Goal: Transaction & Acquisition: Purchase product/service

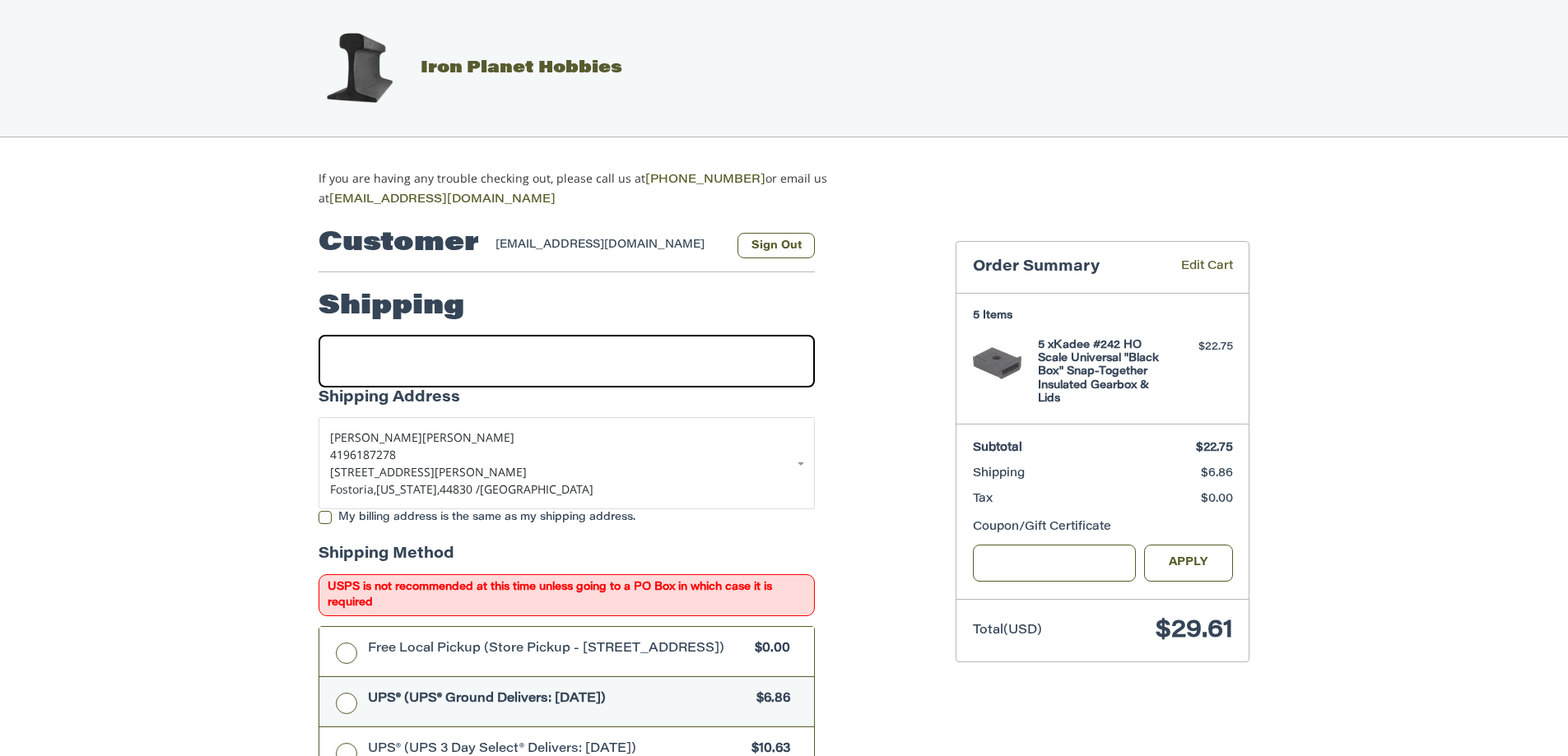
click at [369, 358] on div at bounding box center [567, 362] width 496 height 53
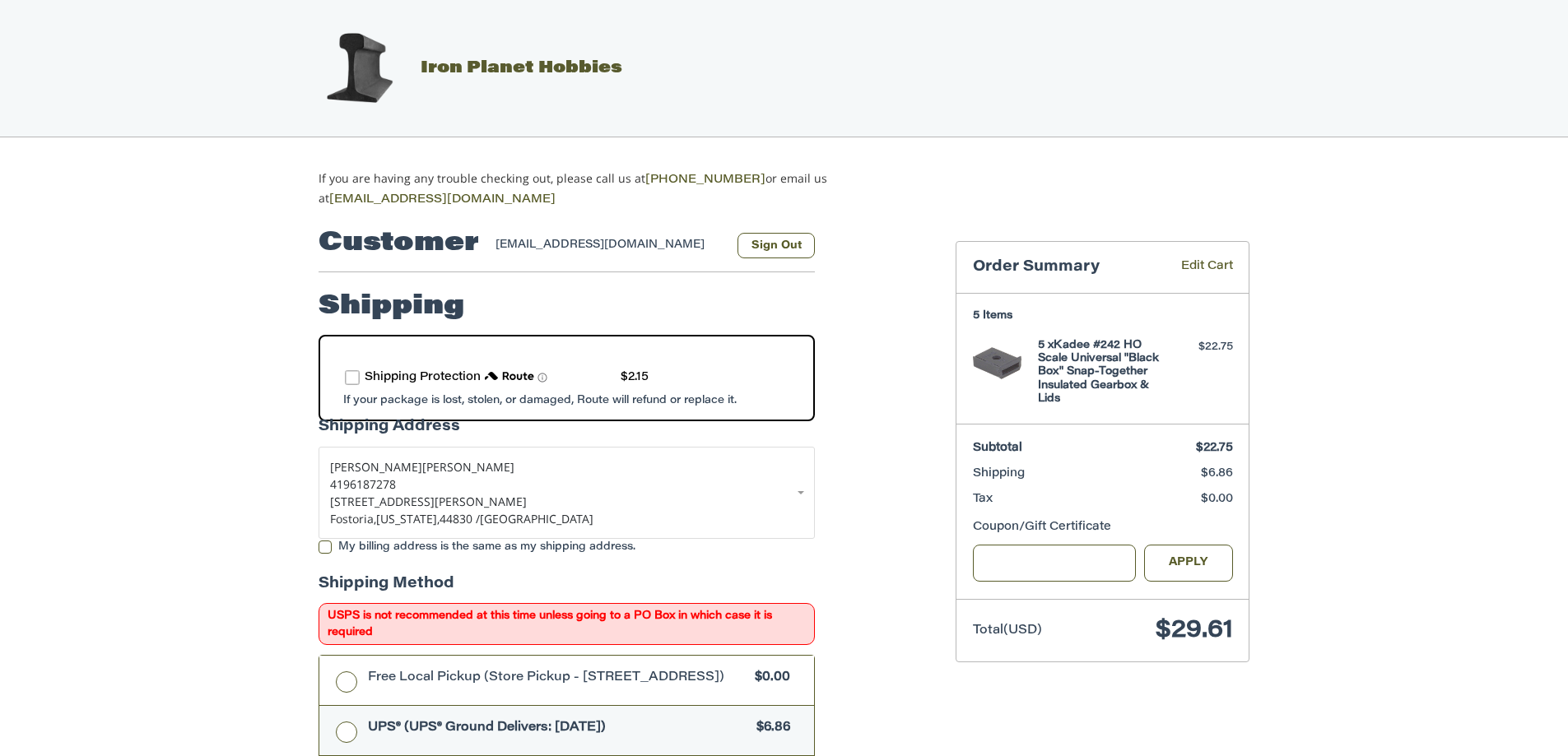
click at [442, 376] on span "Shipping Protection" at bounding box center [423, 378] width 116 height 11
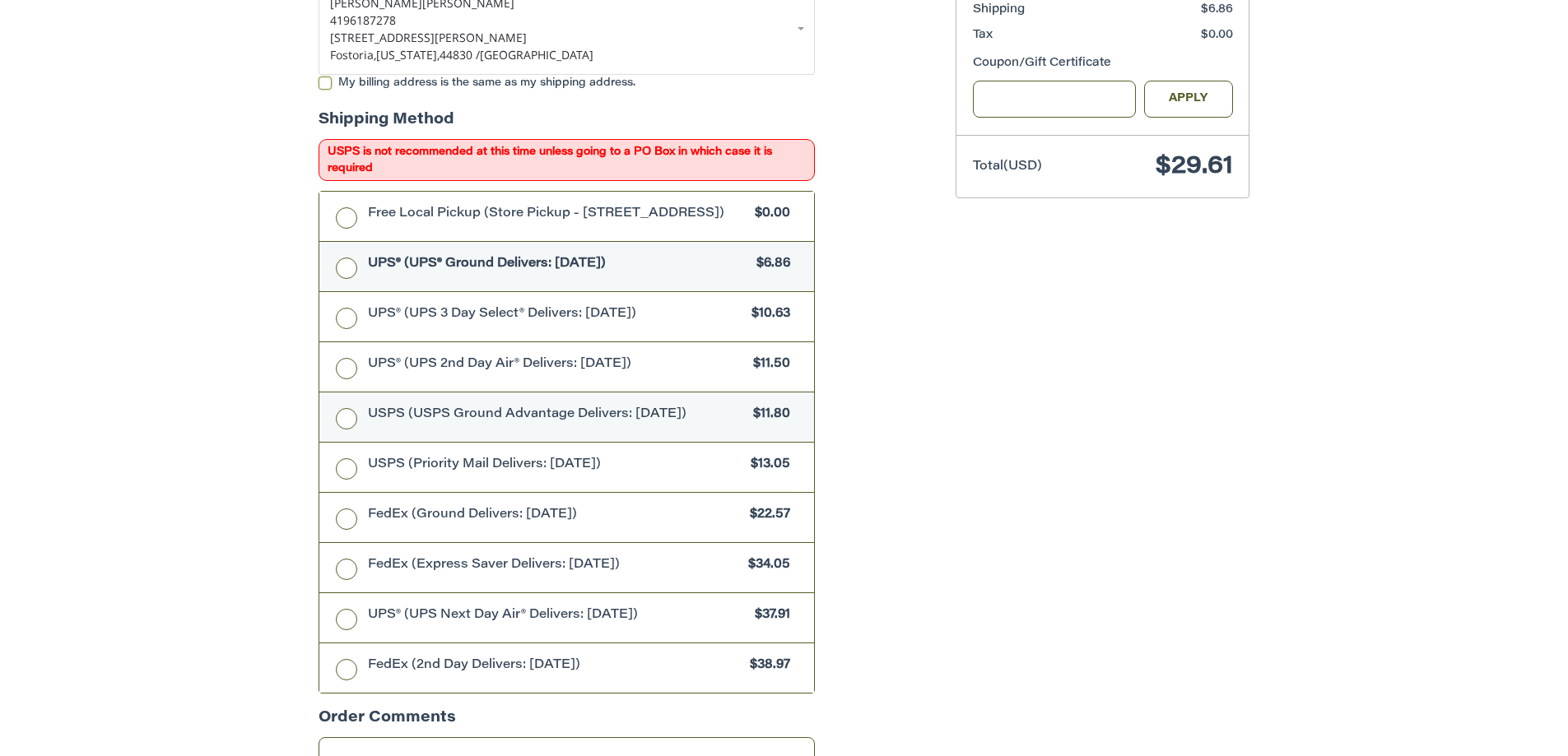
scroll to position [494, 0]
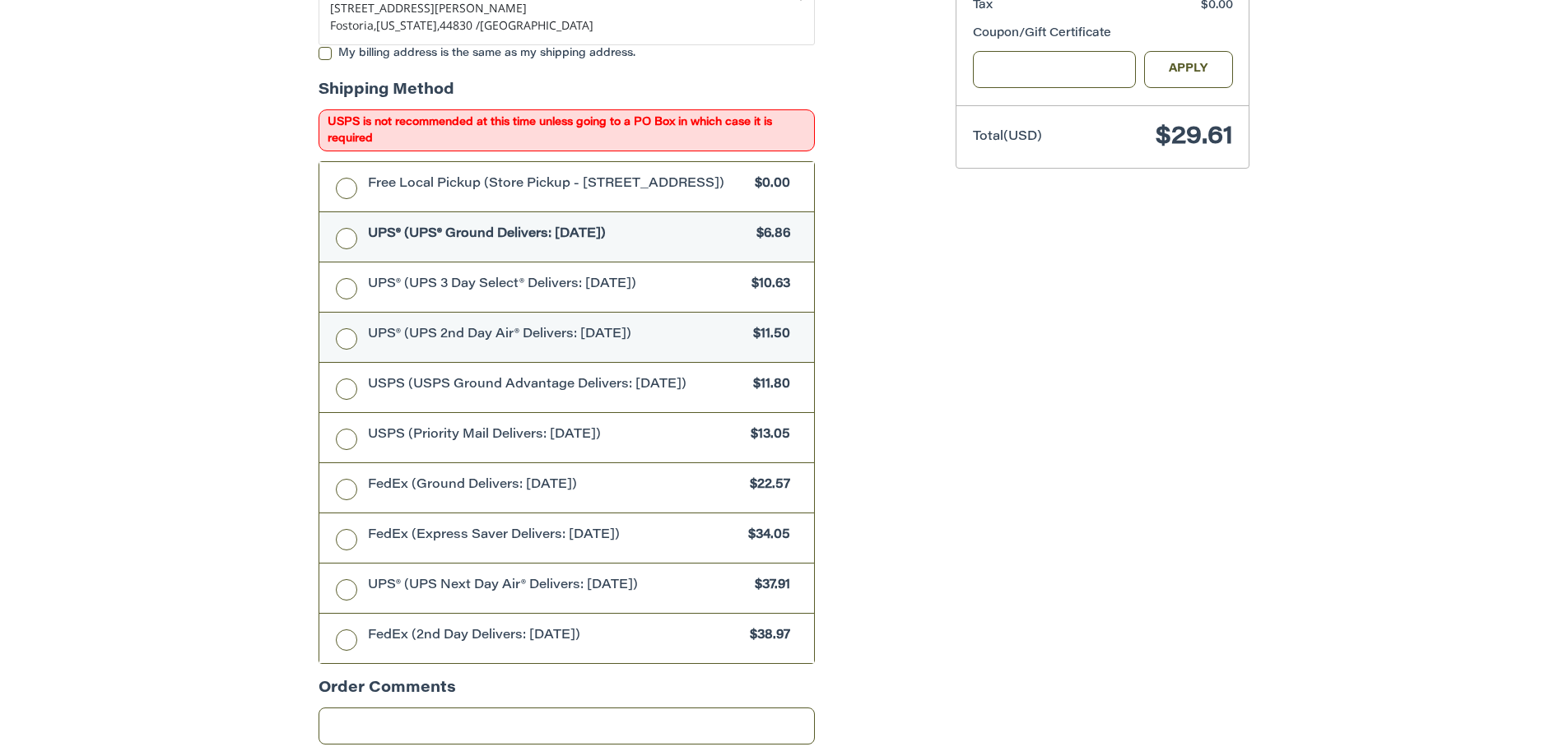
click at [460, 336] on span "UPS® (UPS 2nd Day Air® Delivers: [DATE])" at bounding box center [557, 335] width 378 height 19
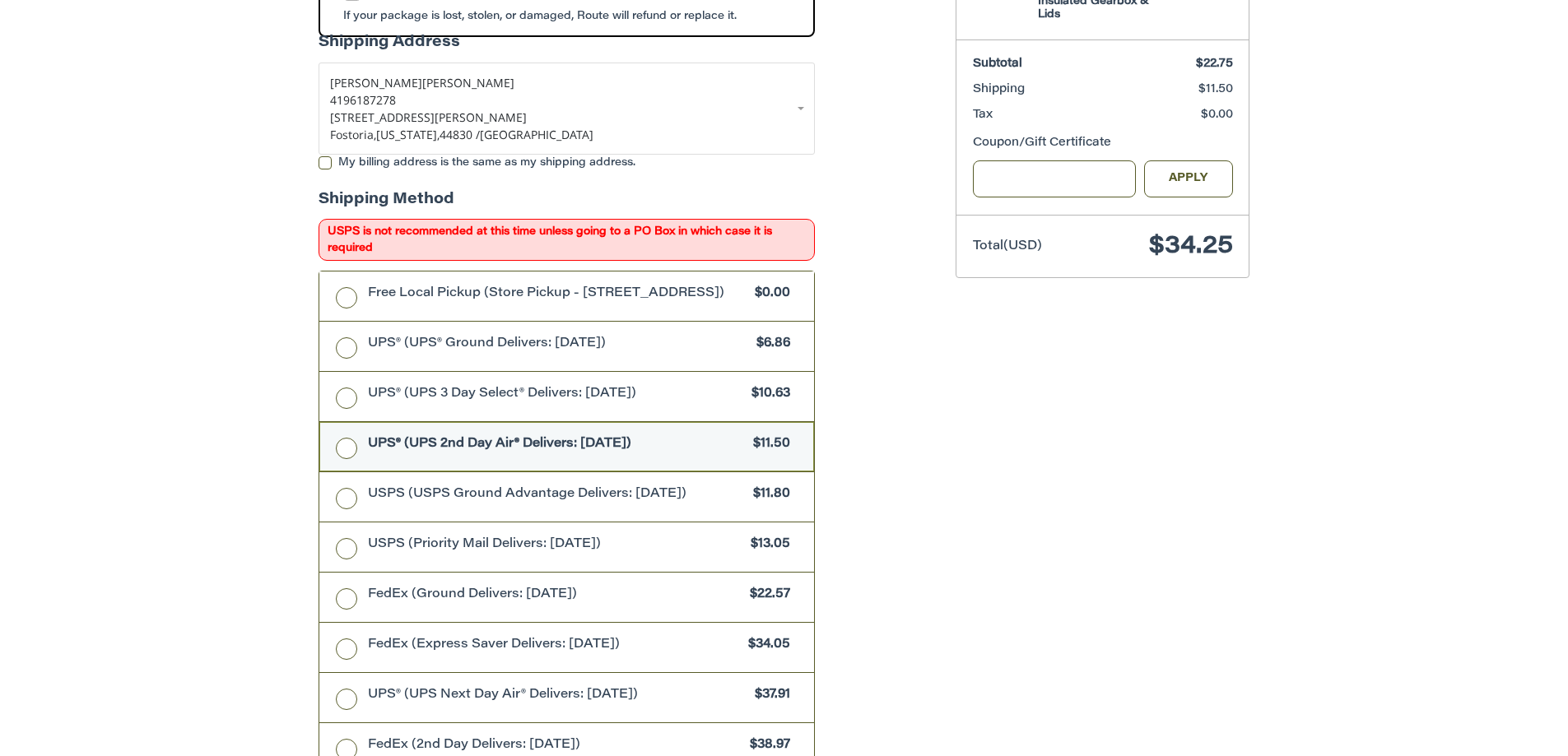
scroll to position [411, 0]
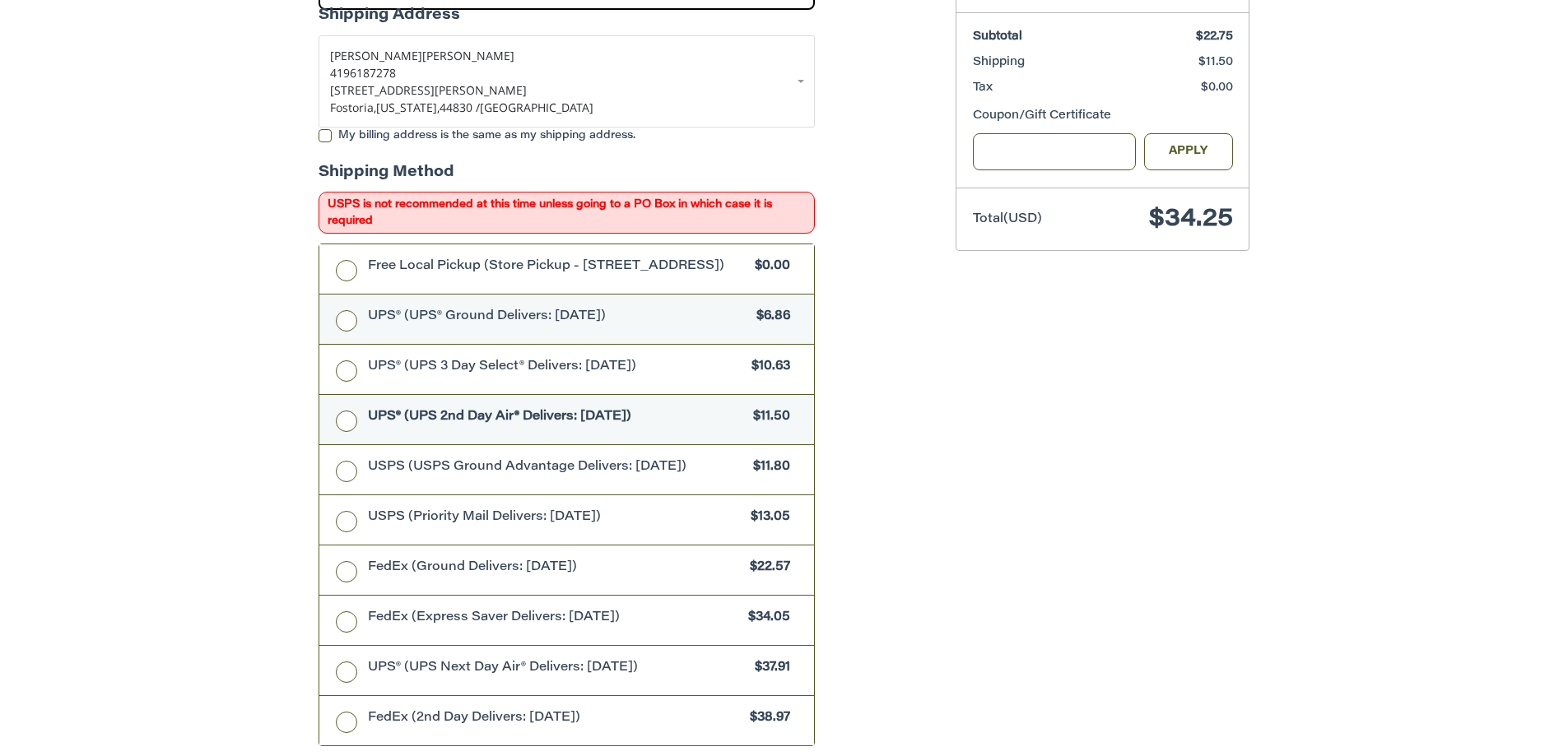
click at [671, 316] on span "UPS® (UPS® Ground Delivers: [DATE])" at bounding box center [559, 317] width 381 height 19
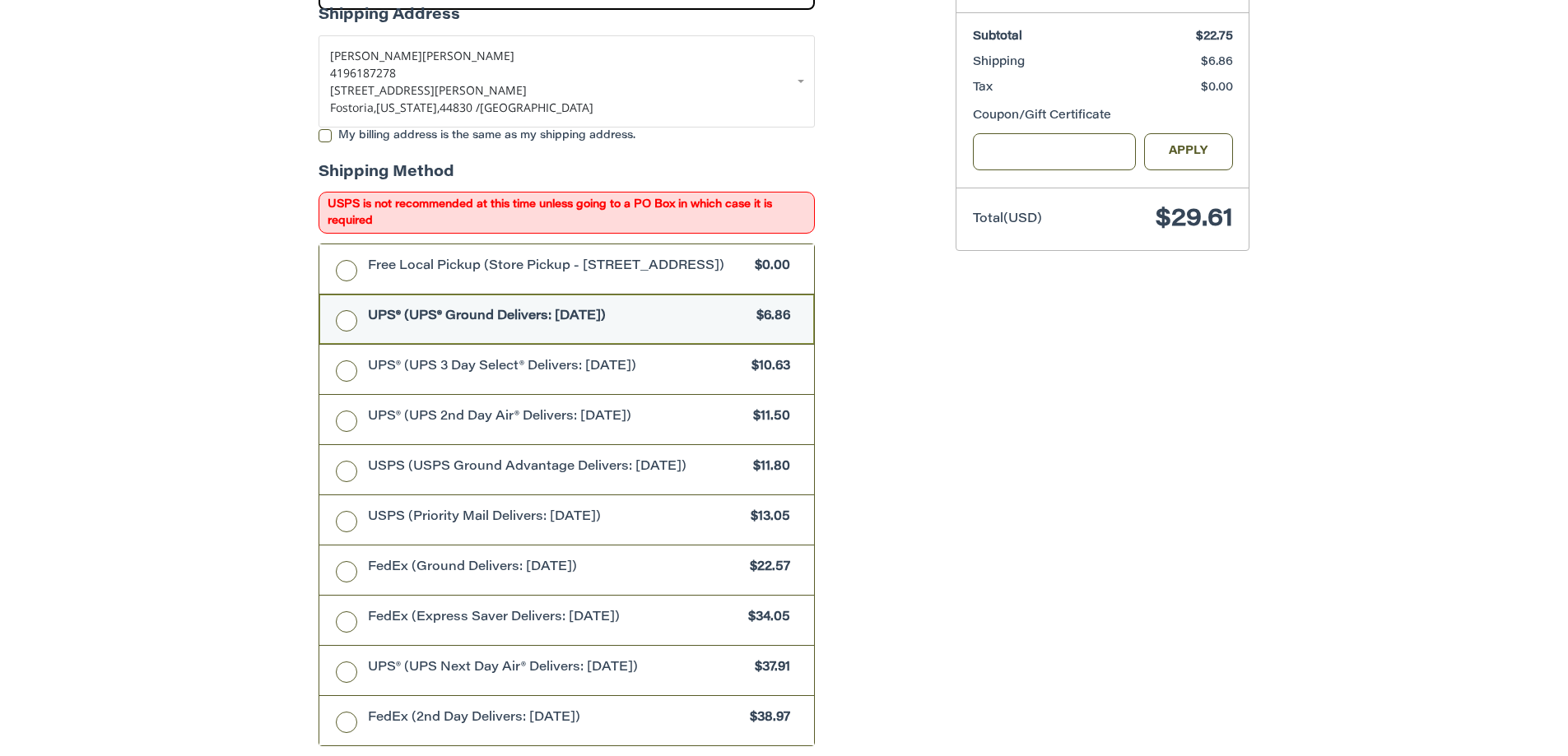
scroll to position [329, 0]
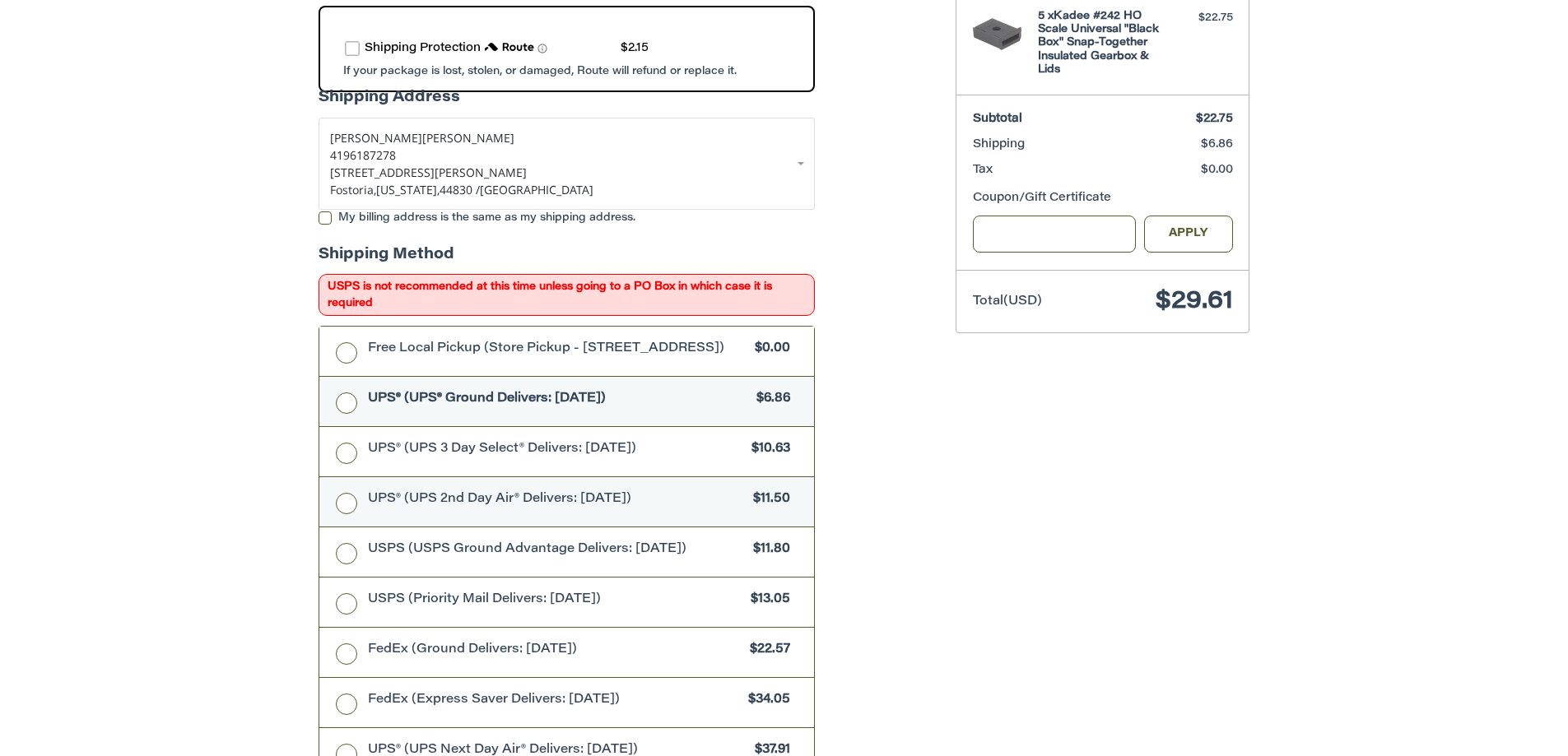
click at [697, 504] on span "UPS® (UPS 2nd Day Air® Delivers: [DATE])" at bounding box center [557, 500] width 378 height 19
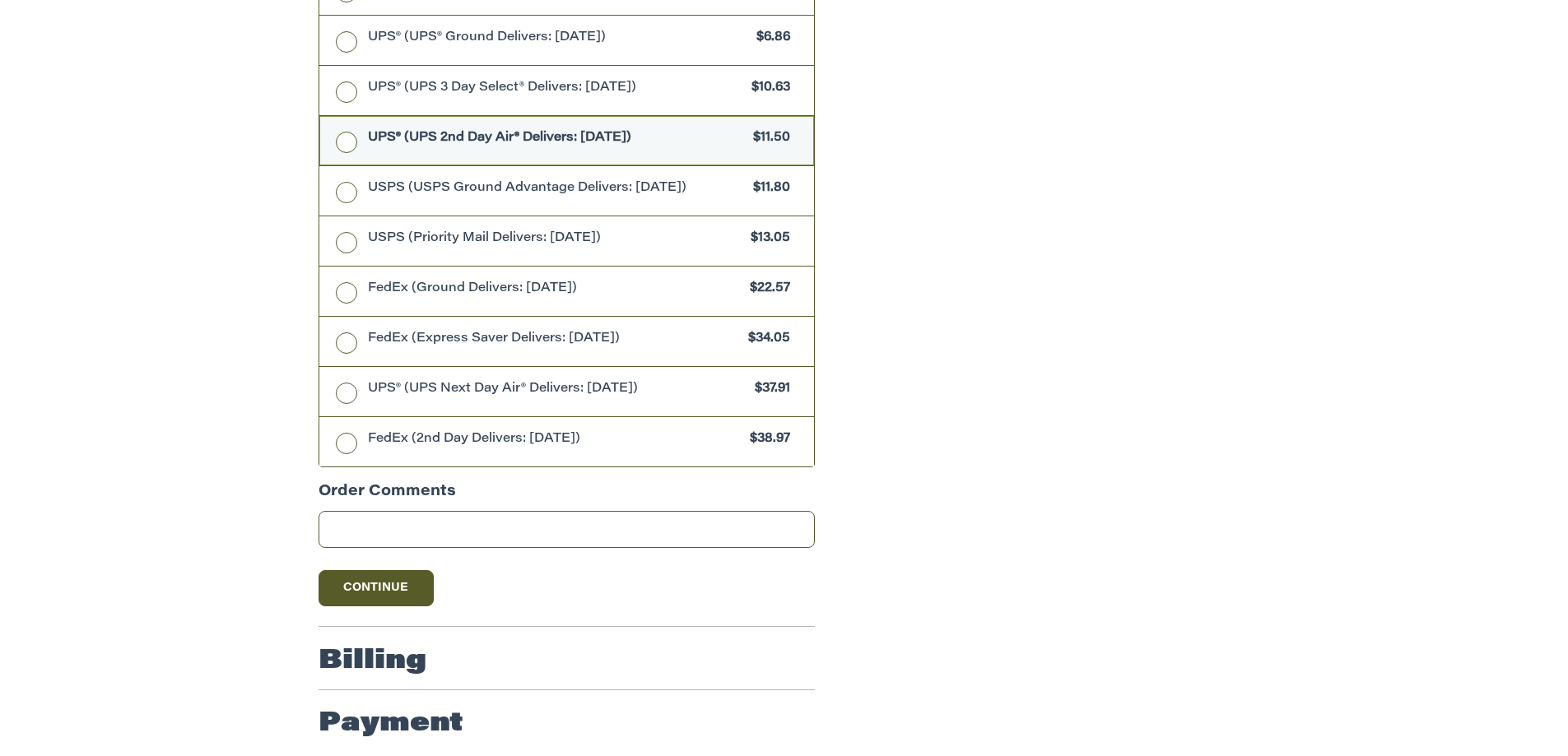
scroll to position [708, 0]
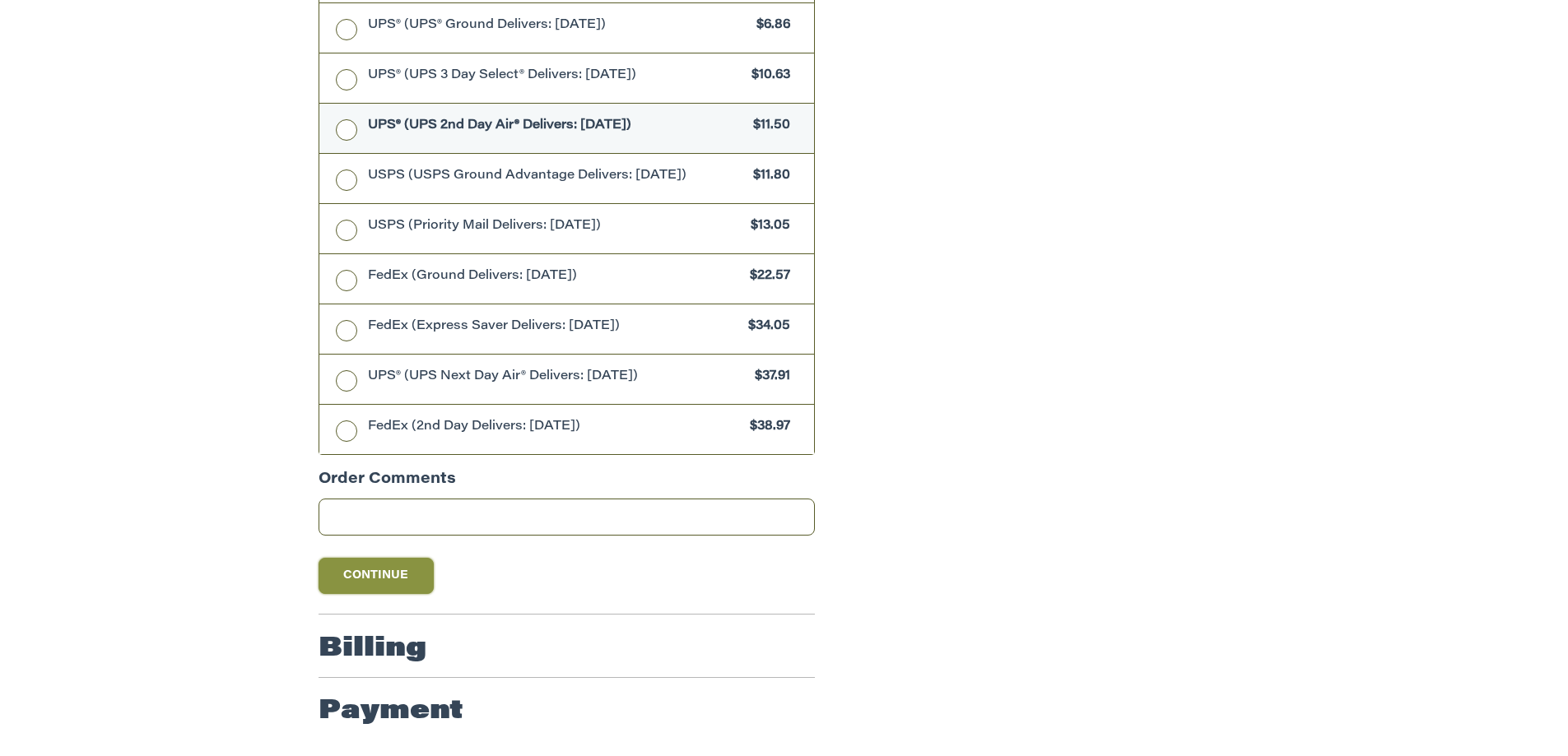
click at [368, 576] on button "Continue" at bounding box center [376, 576] width 116 height 37
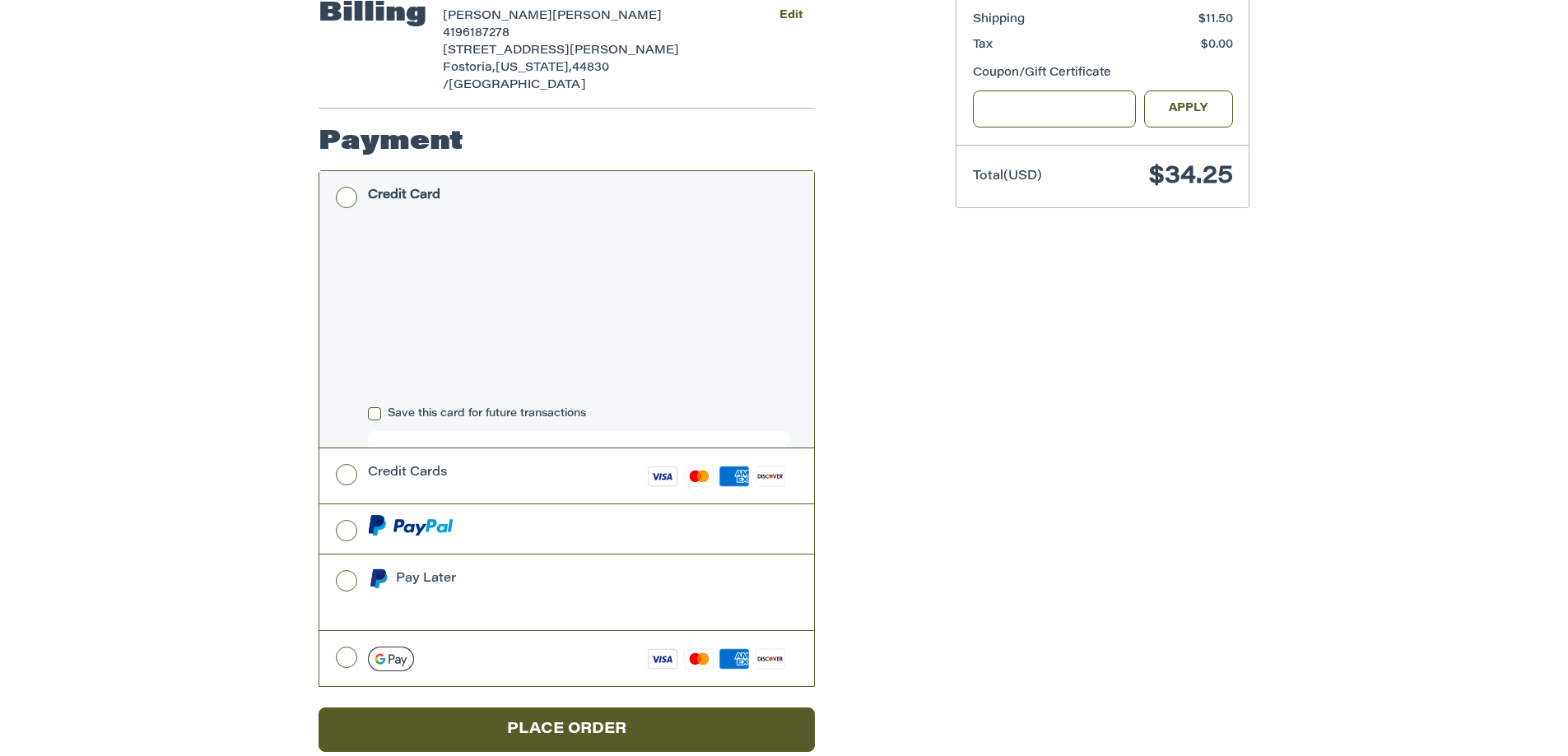
scroll to position [466, 0]
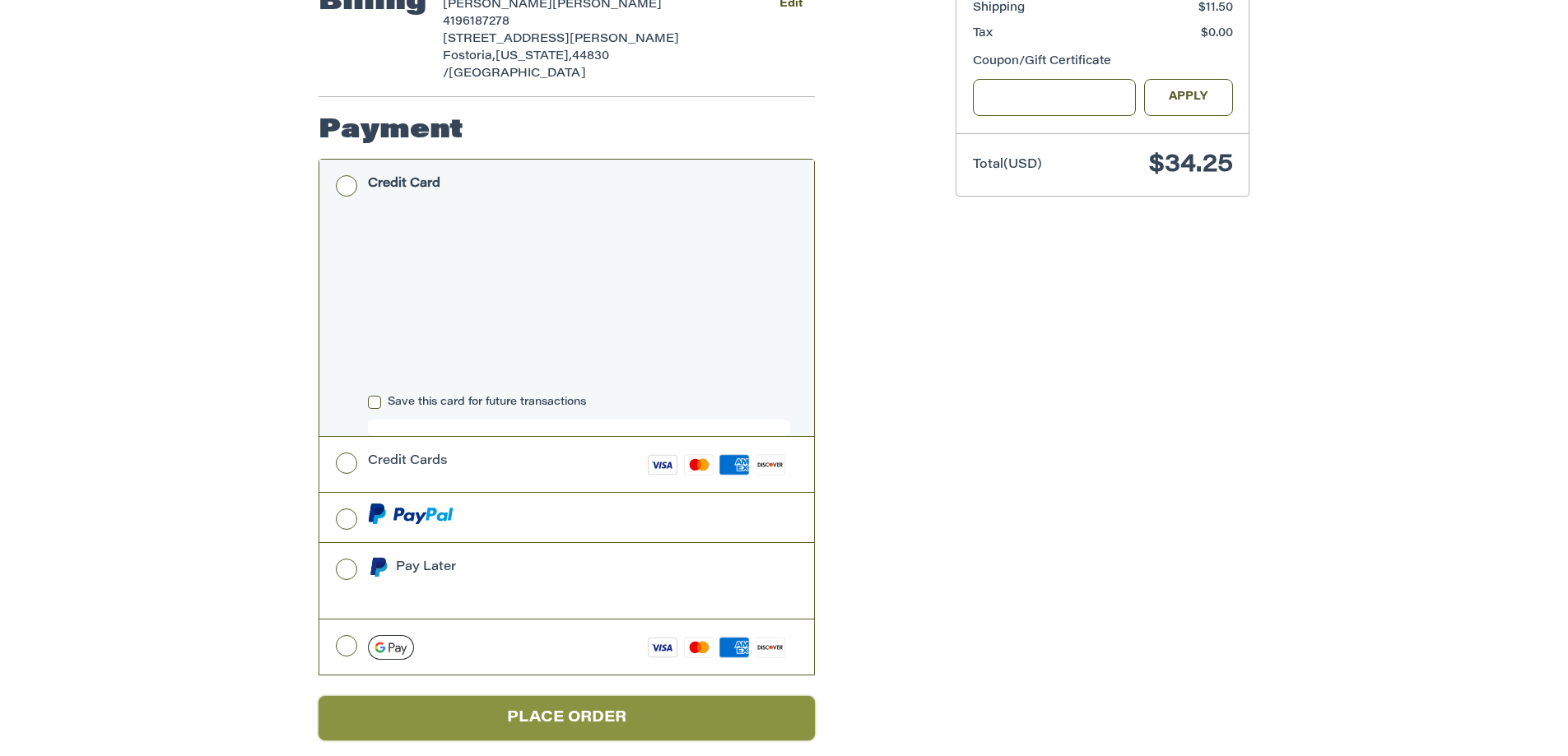
click at [681, 696] on button "Place Order" at bounding box center [567, 718] width 496 height 45
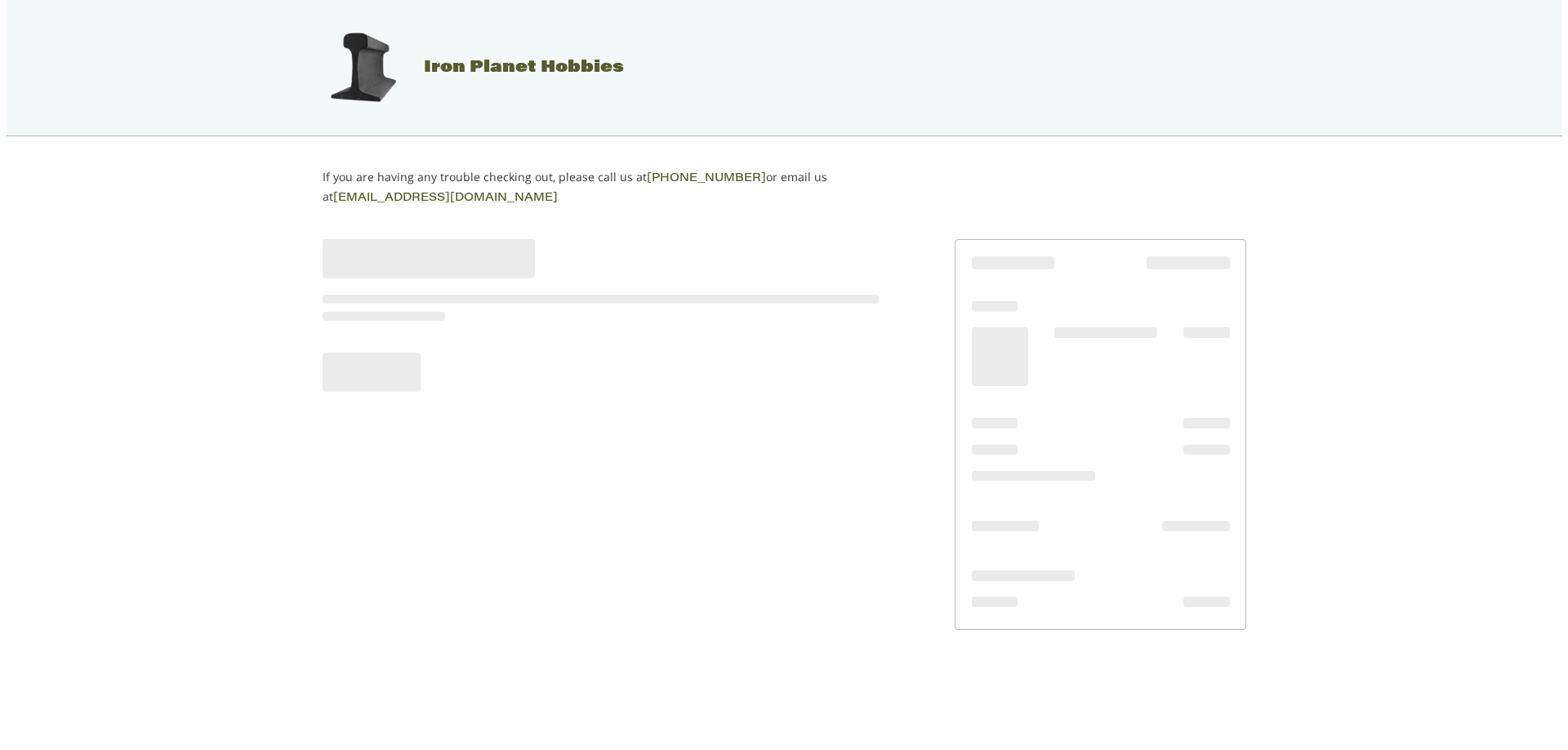
scroll to position [0, 0]
